Goal: Task Accomplishment & Management: Manage account settings

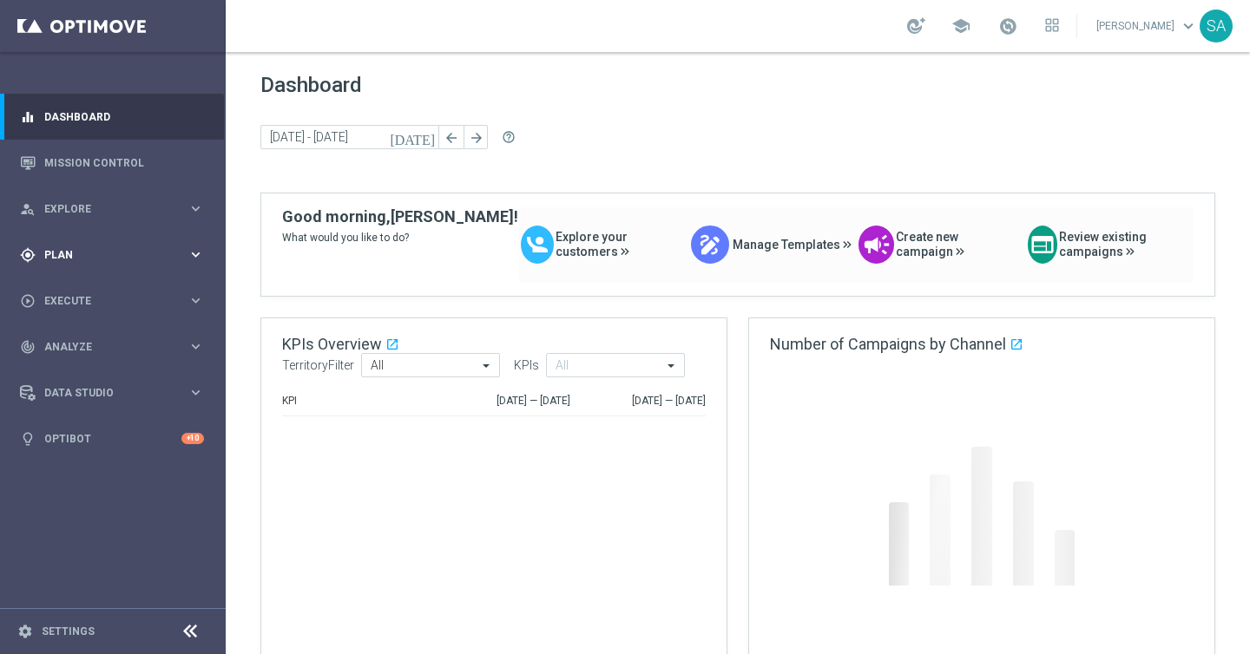
click at [54, 255] on span "Plan" at bounding box center [115, 255] width 143 height 10
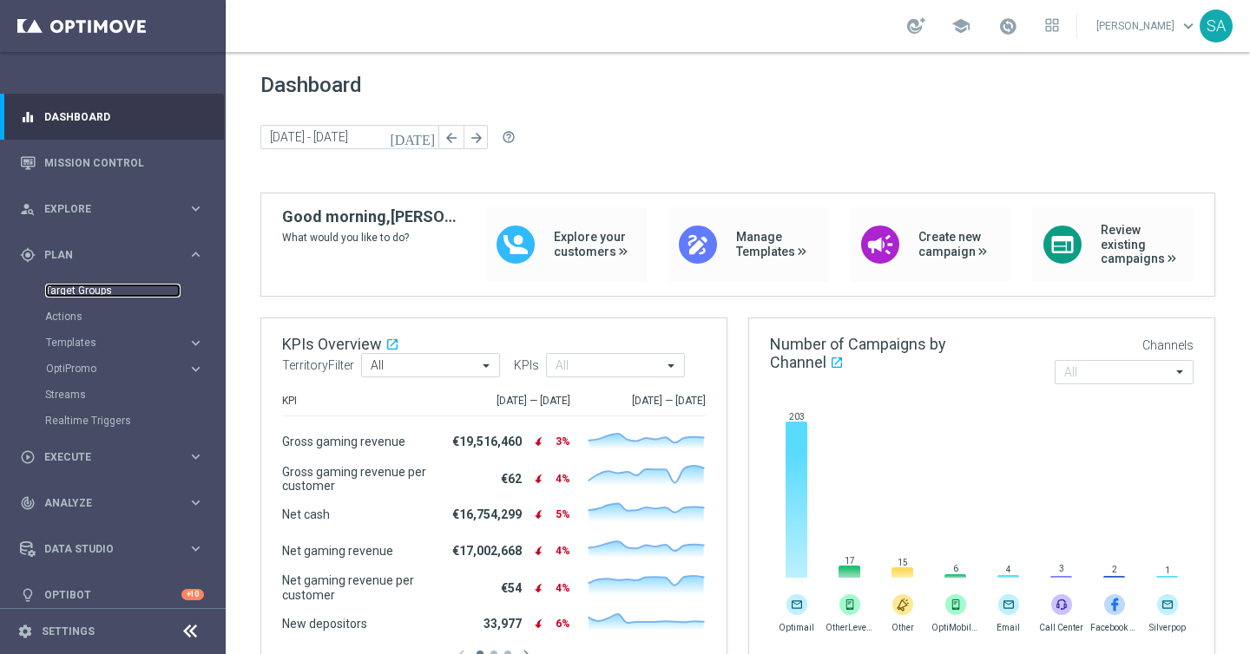
click at [62, 289] on link "Target Groups" at bounding box center [112, 291] width 135 height 14
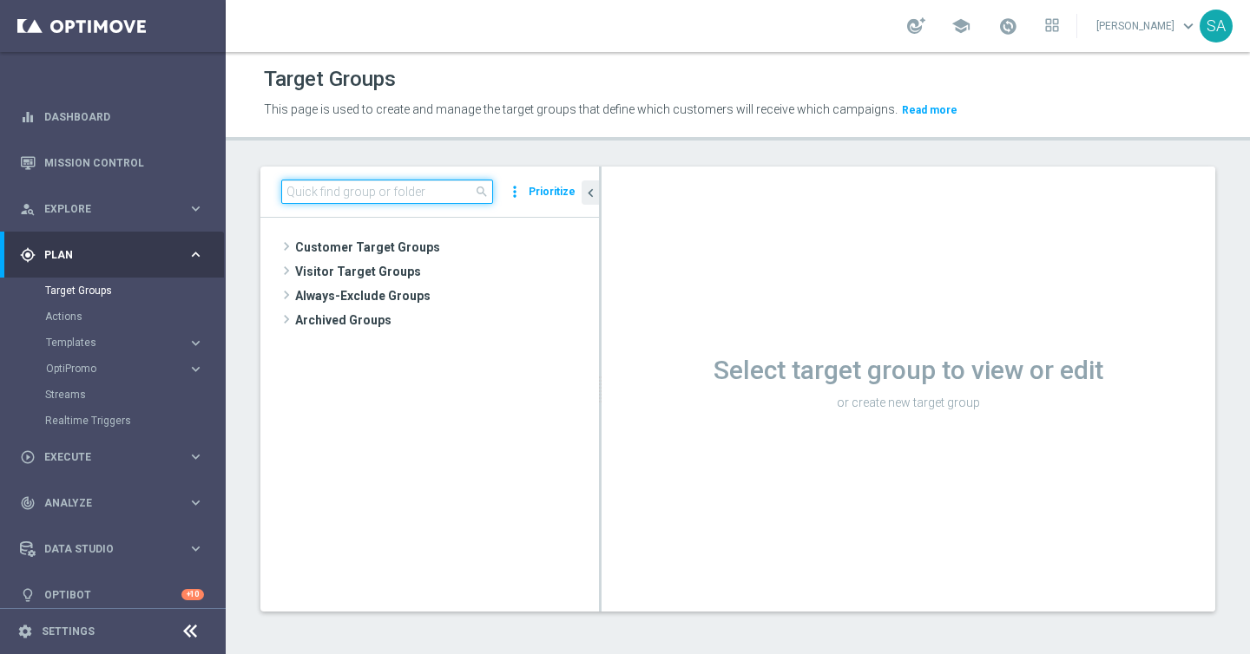
click at [429, 197] on input at bounding box center [387, 192] width 212 height 24
paste input "de_all_TGT_NVIP_EM_TAC_LT__NEW_649_1STBETLOST"
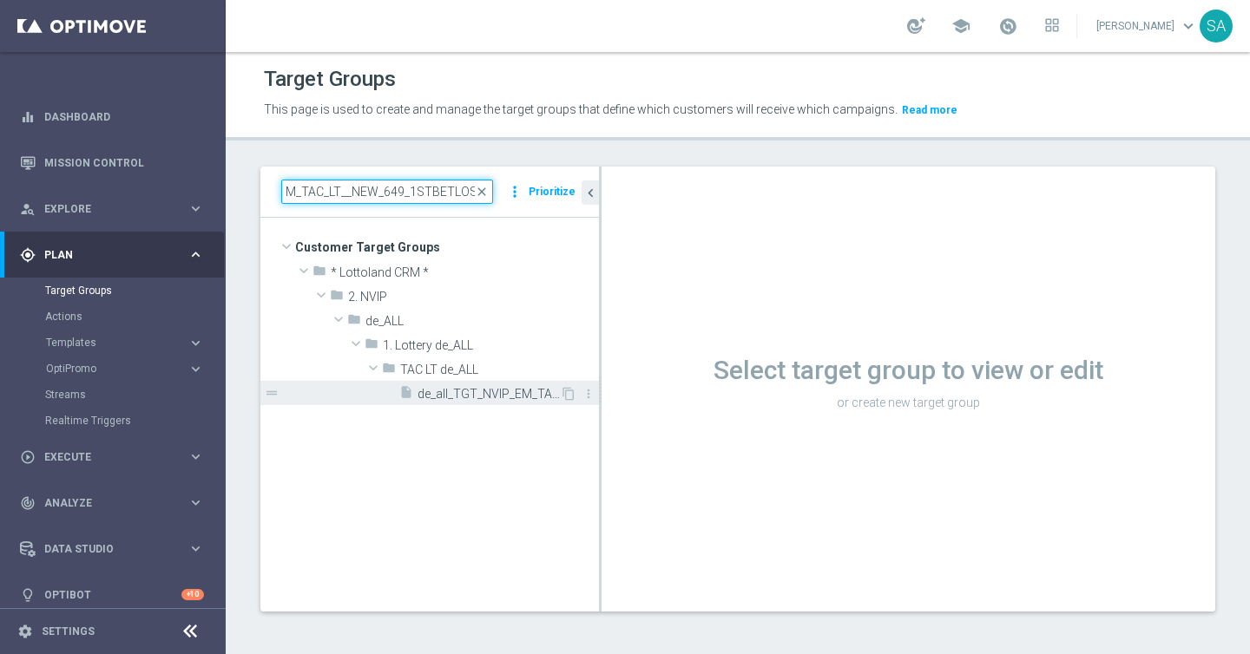
type input "de_all_TGT_NVIP_EM_TAC_LT__NEW_649_1STBETLOST"
click at [471, 400] on span "de_all_TGT_NVIP_EM_TAC_LT__NEW_649_1STBETLOST" at bounding box center [488, 394] width 142 height 15
